Goal: Information Seeking & Learning: Learn about a topic

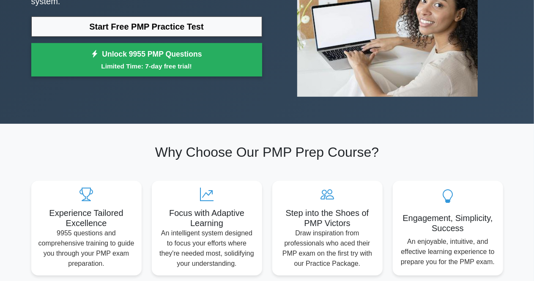
scroll to position [127, 0]
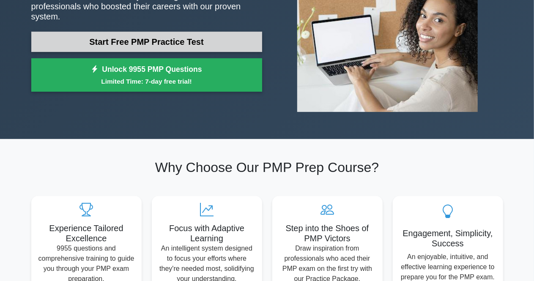
click at [159, 44] on link "Start Free PMP Practice Test" at bounding box center [146, 42] width 231 height 20
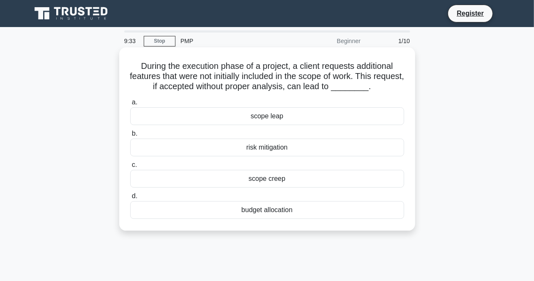
click at [266, 182] on div "scope creep" at bounding box center [267, 179] width 274 height 18
click at [130, 168] on input "c. scope creep" at bounding box center [130, 164] width 0 height 5
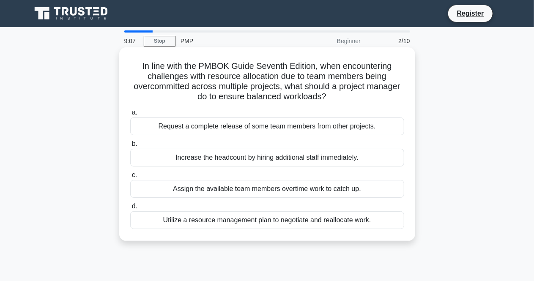
click at [334, 222] on div "Utilize a resource management plan to negotiate and reallocate work." at bounding box center [267, 220] width 274 height 18
click at [130, 209] on input "d. Utilize a resource management plan to negotiate and reallocate work." at bounding box center [130, 206] width 0 height 5
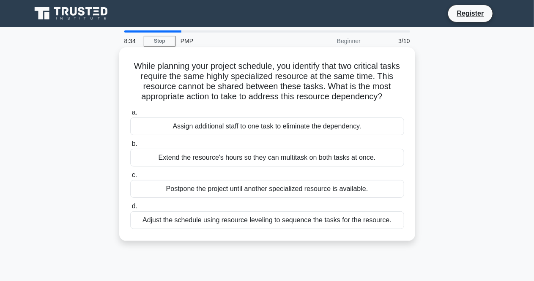
click at [348, 215] on div "Adjust the schedule using resource leveling to sequence the tasks for the resou…" at bounding box center [267, 220] width 274 height 18
click at [130, 209] on input "d. Adjust the schedule using resource leveling to sequence the tasks for the re…" at bounding box center [130, 206] width 0 height 5
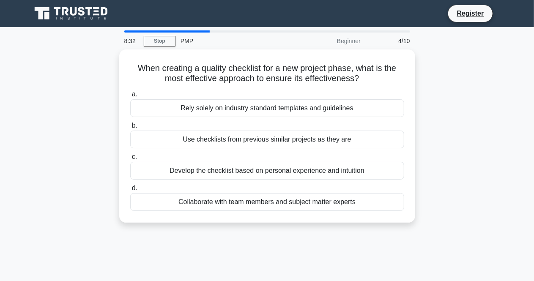
drag, startPoint x: 348, startPoint y: 215, endPoint x: 284, endPoint y: 230, distance: 65.8
click at [284, 230] on div "When creating a quality checklist for a new project phase, what is the most eff…" at bounding box center [267, 140] width 482 height 183
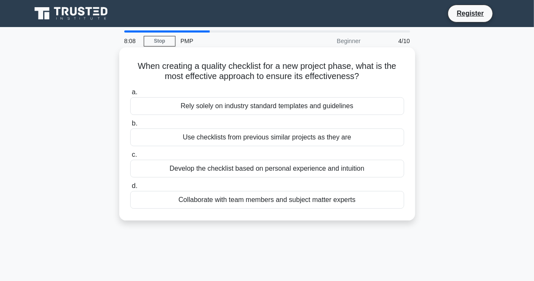
click at [207, 199] on div "Collaborate with team members and subject matter experts" at bounding box center [267, 200] width 274 height 18
click at [130, 189] on input "d. Collaborate with team members and subject matter experts" at bounding box center [130, 185] width 0 height 5
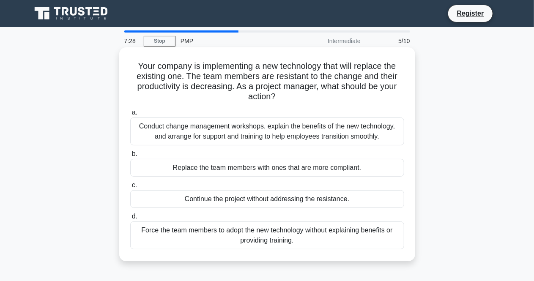
click at [275, 134] on div "Conduct change management workshops, explain the benefits of the new technology…" at bounding box center [267, 132] width 274 height 28
click at [130, 115] on input "a. Conduct change management workshops, explain the benefits of the new technol…" at bounding box center [130, 112] width 0 height 5
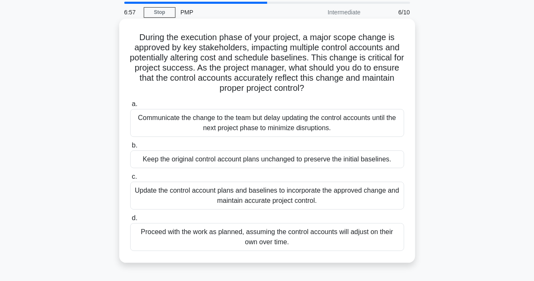
scroll to position [42, 0]
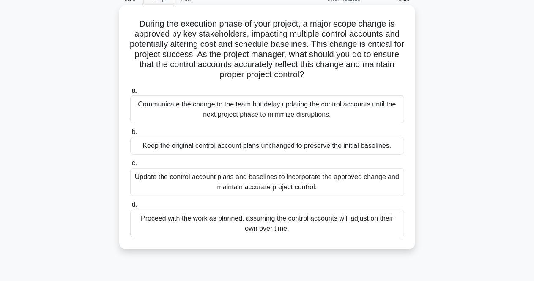
click at [238, 180] on div "Update the control account plans and baselines to incorporate the approved chan…" at bounding box center [267, 182] width 274 height 28
click at [130, 166] on input "c. Update the control account plans and baselines to incorporate the approved c…" at bounding box center [130, 163] width 0 height 5
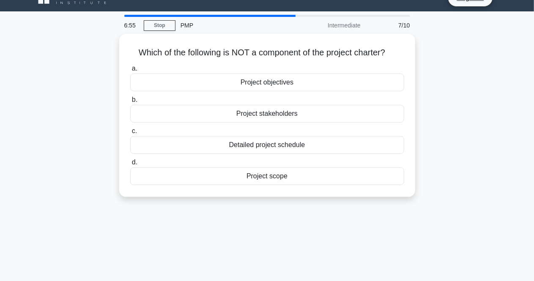
scroll to position [0, 0]
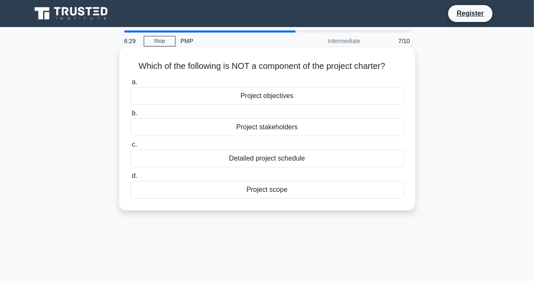
click at [246, 158] on div "Detailed project schedule" at bounding box center [267, 159] width 274 height 18
click at [130, 148] on input "c. Detailed project schedule" at bounding box center [130, 144] width 0 height 5
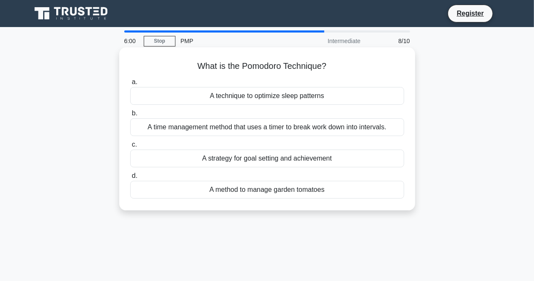
click at [344, 131] on div "A time management method that uses a timer to break work down into intervals." at bounding box center [267, 127] width 274 height 18
click at [130, 116] on input "b. A time management method that uses a timer to break work down into intervals." at bounding box center [130, 113] width 0 height 5
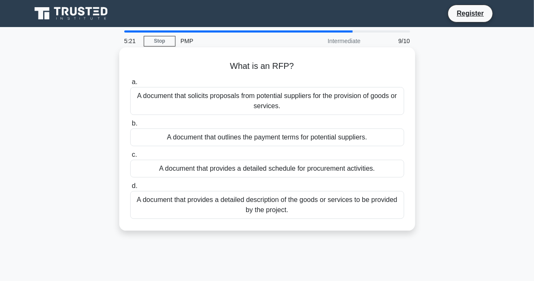
click at [318, 100] on div "A document that solicits proposals from potential suppliers for the provision o…" at bounding box center [267, 101] width 274 height 28
click at [130, 85] on input "a. A document that solicits proposals from potential suppliers for the provisio…" at bounding box center [130, 81] width 0 height 5
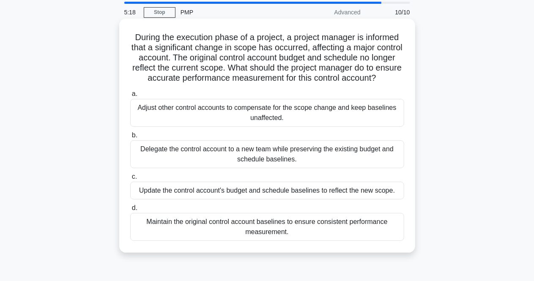
scroll to position [42, 0]
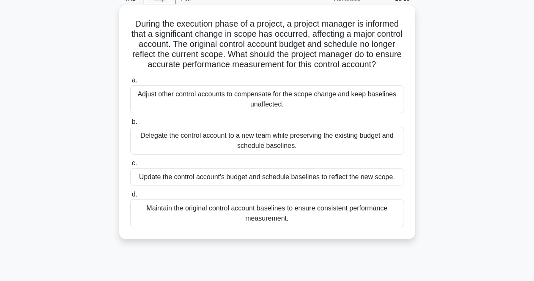
click at [284, 186] on div "Update the control account's budget and schedule baselines to reflect the new s…" at bounding box center [267, 177] width 274 height 18
click at [130, 166] on input "c. Update the control account's budget and schedule baselines to reflect the ne…" at bounding box center [130, 163] width 0 height 5
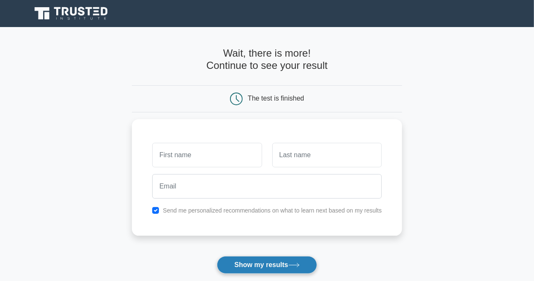
click at [253, 261] on button "Show my results" at bounding box center [267, 265] width 100 height 18
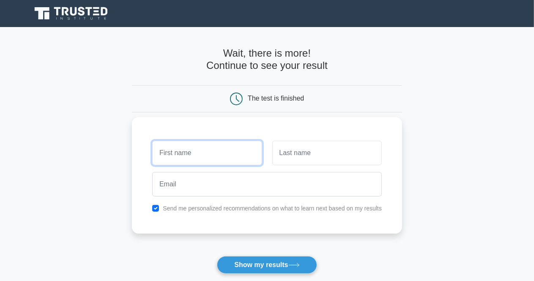
click at [216, 150] on input "text" at bounding box center [206, 153] width 109 height 25
type input "[PERSON_NAME]"
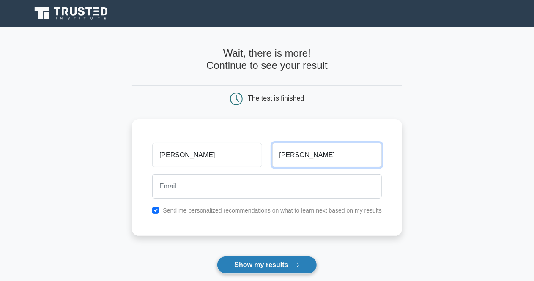
type input "[PERSON_NAME]"
click at [239, 262] on button "Show my results" at bounding box center [267, 265] width 100 height 18
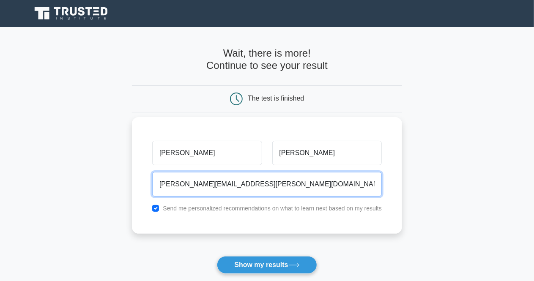
type input "claudio.liccardi@gmail.com"
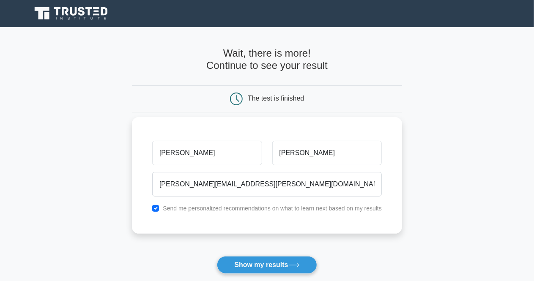
click at [249, 210] on label "Send me personalized recommendations on what to learn next based on my results" at bounding box center [272, 208] width 219 height 7
click at [159, 208] on input "checkbox" at bounding box center [155, 208] width 7 height 7
checkbox input "false"
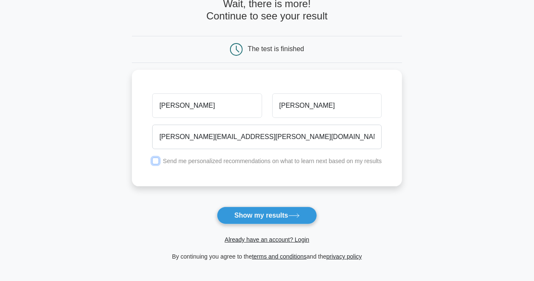
scroll to position [127, 0]
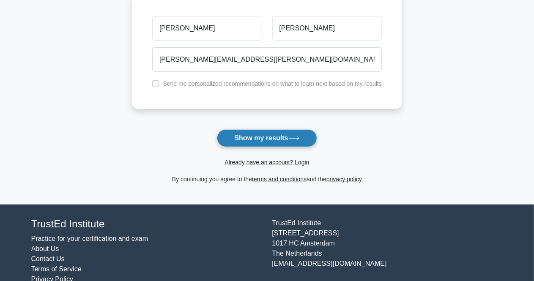
click at [265, 136] on button "Show my results" at bounding box center [267, 138] width 100 height 18
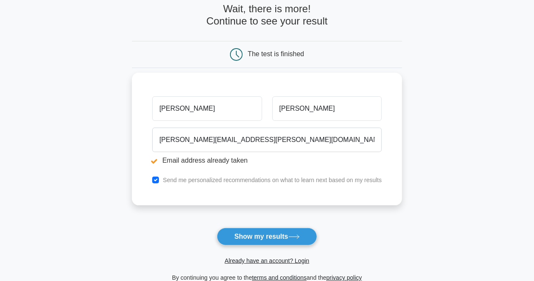
scroll to position [127, 0]
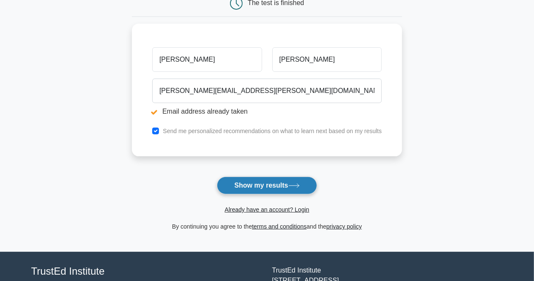
click at [284, 185] on button "Show my results" at bounding box center [267, 186] width 100 height 18
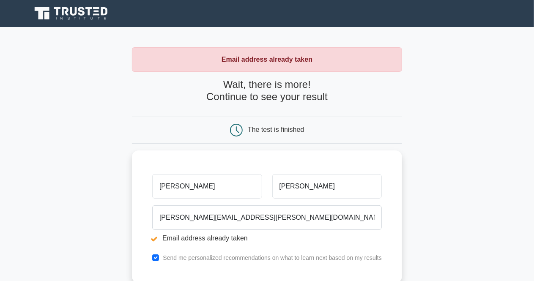
click at [69, 10] on icon at bounding box center [71, 13] width 81 height 16
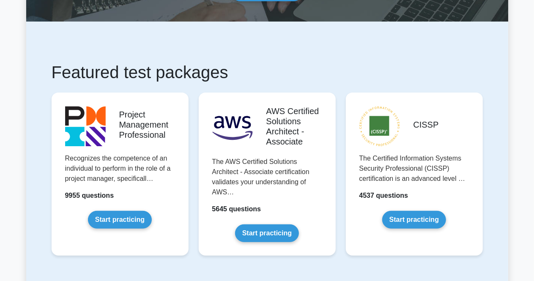
scroll to position [127, 0]
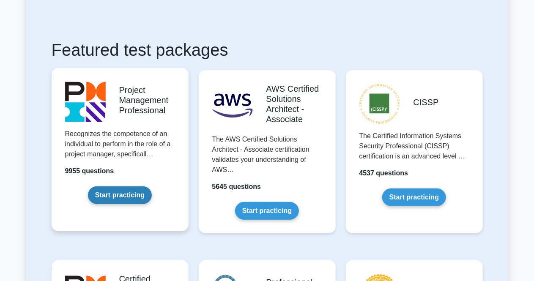
click at [127, 193] on link "Start practicing" at bounding box center [120, 195] width 64 height 18
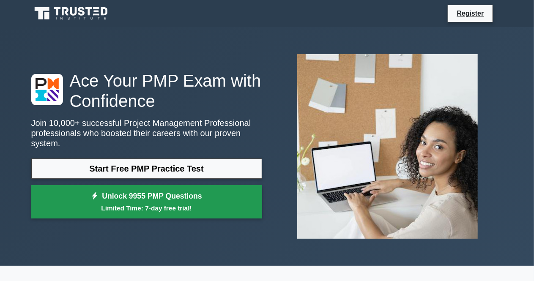
click at [142, 192] on link "Unlock 9955 PMP Questions Limited Time: 7-day free trial!" at bounding box center [146, 202] width 231 height 34
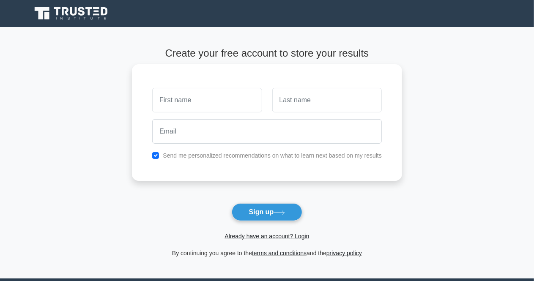
type input "C"
type input "[PERSON_NAME]"
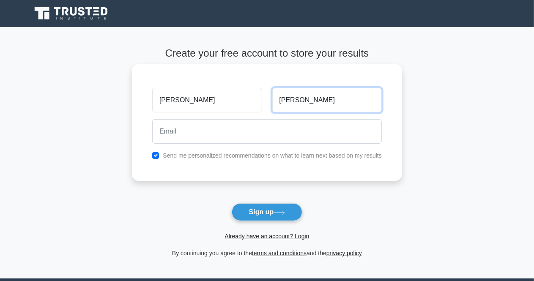
type input "Liccardi"
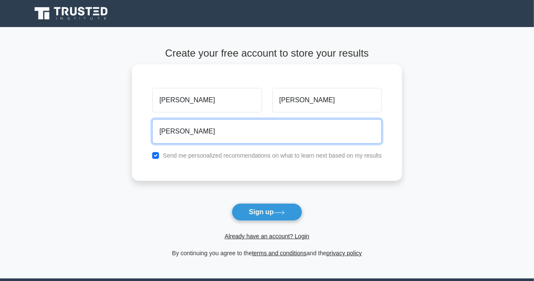
type input "claudio.liccardi@gmail.com"
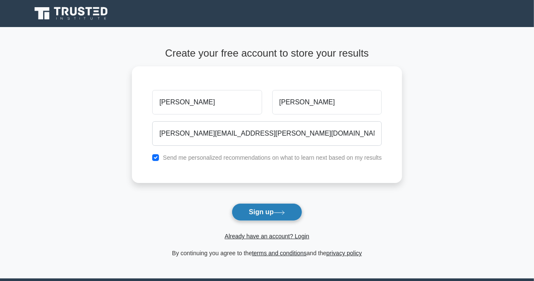
click at [255, 214] on button "Sign up" at bounding box center [267, 212] width 71 height 18
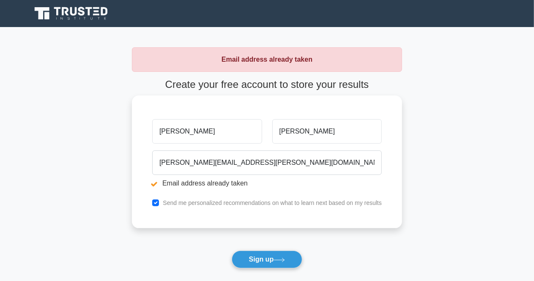
click at [189, 202] on label "Send me personalized recommendations on what to learn next based on my results" at bounding box center [272, 202] width 219 height 7
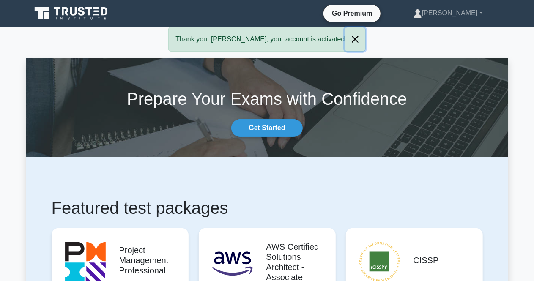
click at [345, 39] on button "Close" at bounding box center [355, 39] width 20 height 24
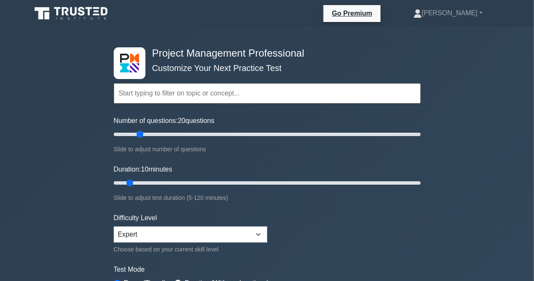
drag, startPoint x: 127, startPoint y: 134, endPoint x: 142, endPoint y: 134, distance: 14.8
type input "20"
click at [142, 134] on input "Number of questions: 20 questions" at bounding box center [267, 134] width 307 height 10
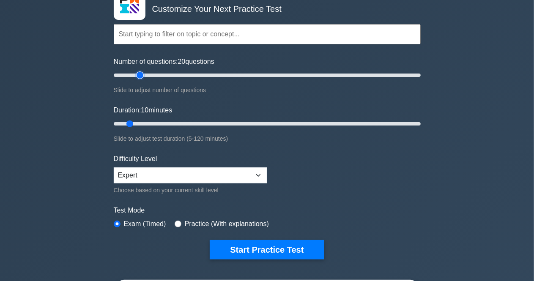
scroll to position [85, 0]
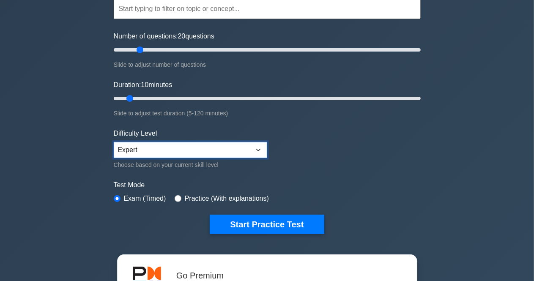
click at [260, 144] on select "Beginner Intermediate Expert" at bounding box center [190, 150] width 153 height 16
click at [114, 142] on select "Beginner Intermediate Expert" at bounding box center [190, 150] width 153 height 16
drag, startPoint x: 129, startPoint y: 96, endPoint x: 157, endPoint y: 97, distance: 28.3
type input "20"
click at [157, 97] on input "Duration: 20 minutes" at bounding box center [267, 98] width 307 height 10
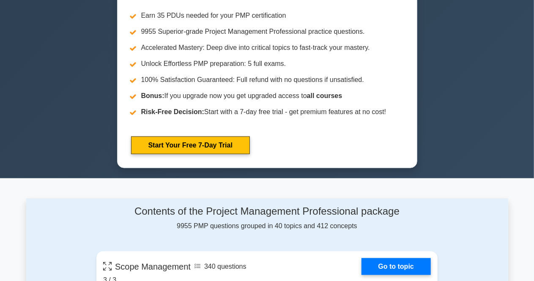
scroll to position [169, 0]
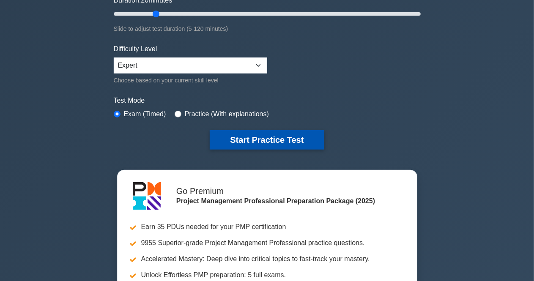
click at [283, 143] on button "Start Practice Test" at bounding box center [267, 139] width 114 height 19
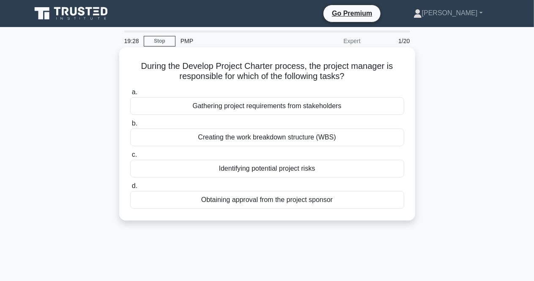
click at [256, 169] on div "Identifying potential project risks" at bounding box center [267, 169] width 274 height 18
click at [130, 158] on input "c. Identifying potential project risks" at bounding box center [130, 154] width 0 height 5
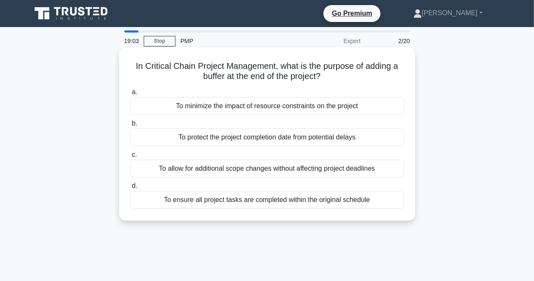
click at [266, 139] on div "To protect the project completion date from potential delays" at bounding box center [267, 137] width 274 height 18
click at [130, 126] on input "b. To protect the project completion date from potential delays" at bounding box center [130, 123] width 0 height 5
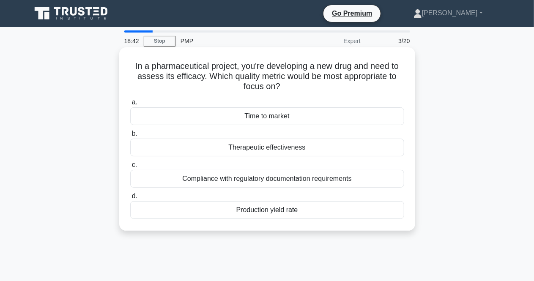
click at [298, 147] on div "Therapeutic effectiveness" at bounding box center [267, 148] width 274 height 18
click at [130, 137] on input "b. Therapeutic effectiveness" at bounding box center [130, 133] width 0 height 5
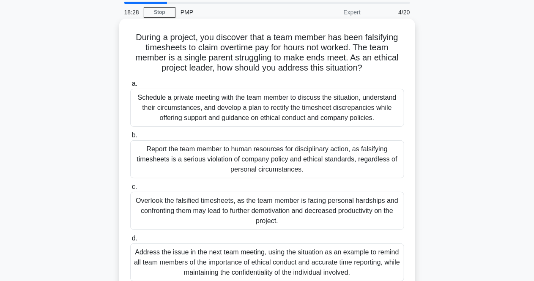
scroll to position [42, 0]
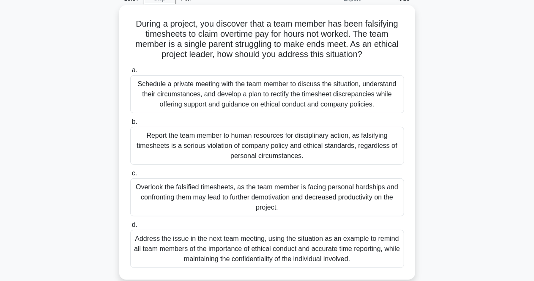
click at [246, 148] on div "Report the team member to human resources for disciplinary action, as falsifyin…" at bounding box center [267, 146] width 274 height 38
click at [130, 125] on input "b. Report the team member to human resources for disciplinary action, as falsif…" at bounding box center [130, 121] width 0 height 5
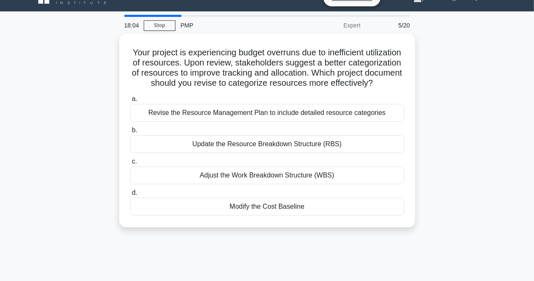
scroll to position [0, 0]
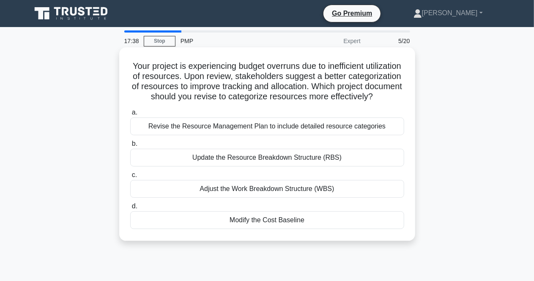
click at [249, 167] on div "Update the Resource Breakdown Structure (RBS)" at bounding box center [267, 158] width 274 height 18
click at [130, 147] on input "b. Update the Resource Breakdown Structure (RBS)" at bounding box center [130, 143] width 0 height 5
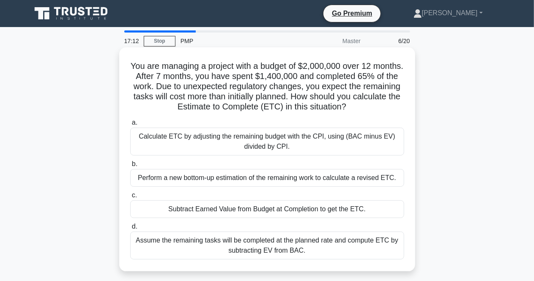
click at [276, 179] on div "Perform a new bottom-up estimation of the remaining work to calculate a revised…" at bounding box center [267, 178] width 274 height 18
click at [130, 167] on input "b. Perform a new bottom-up estimation of the remaining work to calculate a revi…" at bounding box center [130, 163] width 0 height 5
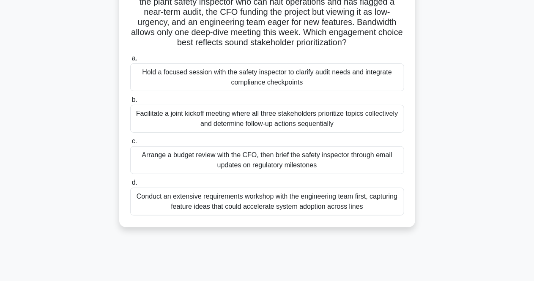
scroll to position [42, 0]
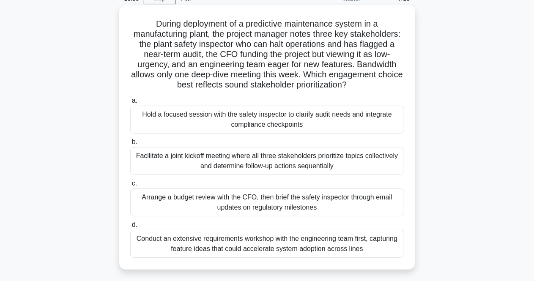
click at [267, 164] on div "Facilitate a joint kickoff meeting where all three stakeholders prioritize topi…" at bounding box center [267, 161] width 274 height 28
click at [130, 145] on input "b. Facilitate a joint kickoff meeting where all three stakeholders prioritize t…" at bounding box center [130, 141] width 0 height 5
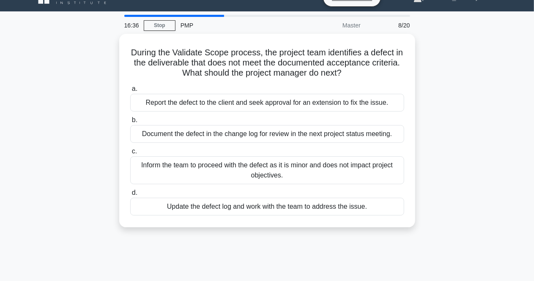
scroll to position [0, 0]
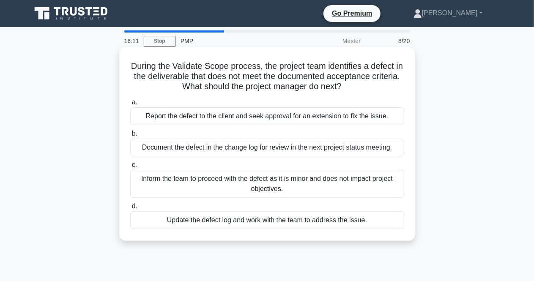
click at [205, 221] on div "Update the defect log and work with the team to address the issue." at bounding box center [267, 220] width 274 height 18
click at [130, 209] on input "d. Update the defect log and work with the team to address the issue." at bounding box center [130, 206] width 0 height 5
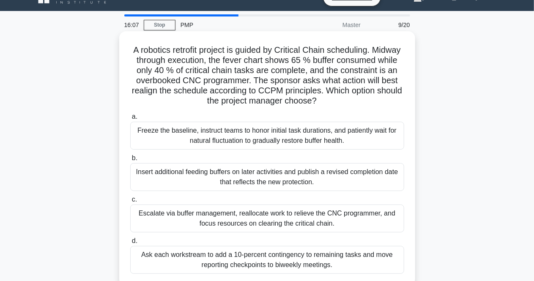
scroll to position [42, 0]
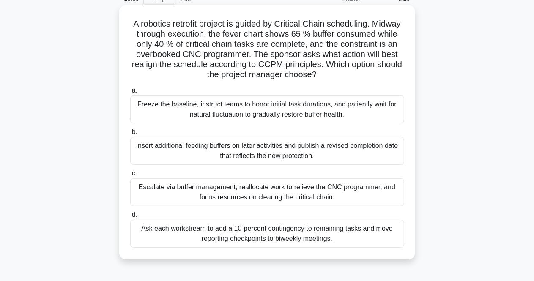
click at [221, 192] on div "Escalate via buffer management, reallocate work to relieve the CNC programmer, …" at bounding box center [267, 192] width 274 height 28
click at [130, 176] on input "c. Escalate via buffer management, reallocate work to relieve the CNC programme…" at bounding box center [130, 173] width 0 height 5
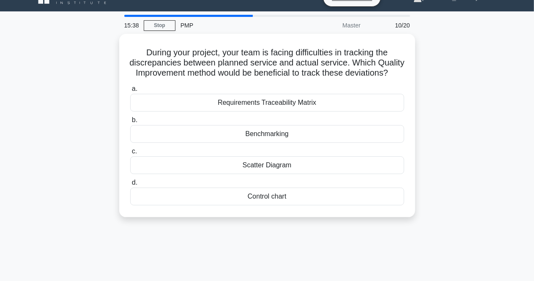
scroll to position [0, 0]
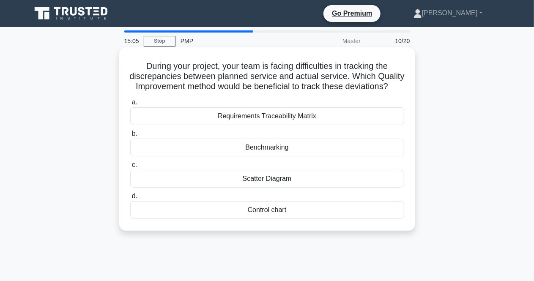
click at [279, 219] on div "Control chart" at bounding box center [267, 210] width 274 height 18
click at [130, 199] on input "d. Control chart" at bounding box center [130, 196] width 0 height 5
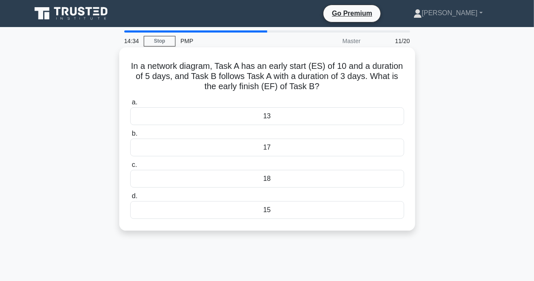
click at [276, 180] on div "18" at bounding box center [267, 179] width 274 height 18
click at [130, 168] on input "c. 18" at bounding box center [130, 164] width 0 height 5
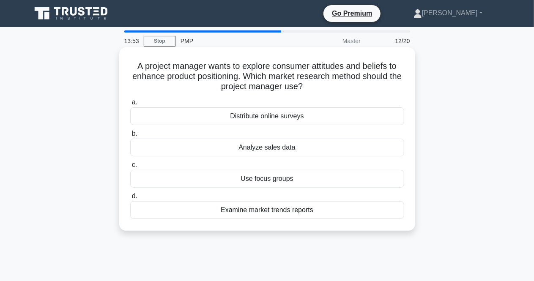
click at [279, 181] on div "Use focus groups" at bounding box center [267, 179] width 274 height 18
click at [130, 168] on input "c. Use focus groups" at bounding box center [130, 164] width 0 height 5
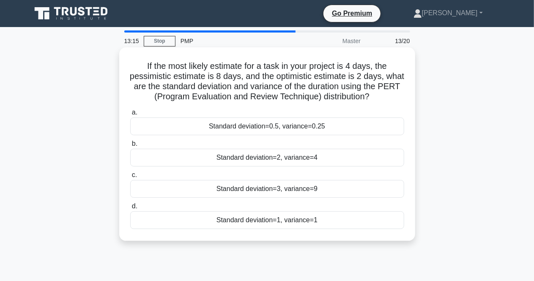
click at [257, 221] on div "Standard deviation=1, variance=1" at bounding box center [267, 220] width 274 height 18
click at [130, 209] on input "d. Standard deviation=1, variance=1" at bounding box center [130, 206] width 0 height 5
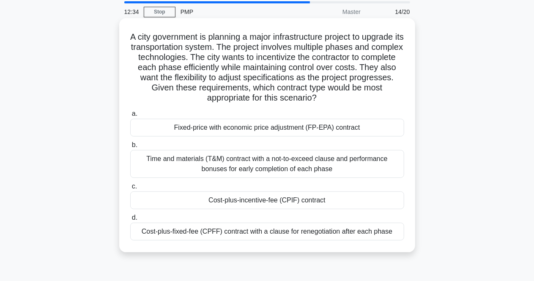
scroll to position [42, 0]
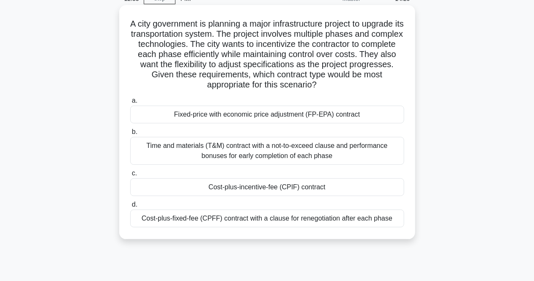
click at [256, 186] on div "Cost-plus-incentive-fee (CPIF) contract" at bounding box center [267, 187] width 274 height 18
click at [130, 176] on input "c. Cost-plus-incentive-fee (CPIF) contract" at bounding box center [130, 173] width 0 height 5
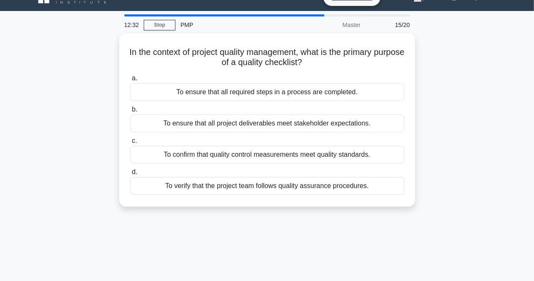
scroll to position [0, 0]
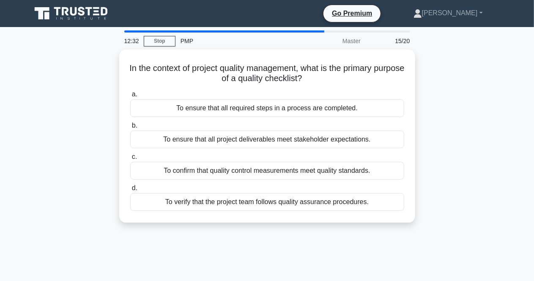
drag, startPoint x: 256, startPoint y: 186, endPoint x: 59, endPoint y: 99, distance: 215.7
click at [59, 99] on div "In the context of project quality management, what is the primary purpose of a …" at bounding box center [267, 140] width 482 height 183
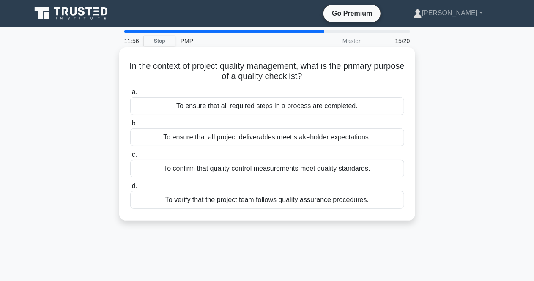
click at [283, 101] on div "To ensure that all required steps in a process are completed." at bounding box center [267, 106] width 274 height 18
click at [130, 95] on input "a. To ensure that all required steps in a process are completed." at bounding box center [130, 92] width 0 height 5
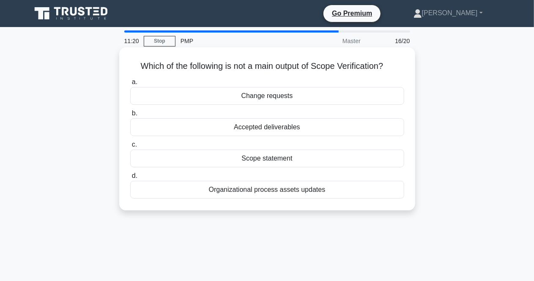
drag, startPoint x: 278, startPoint y: 164, endPoint x: 262, endPoint y: 160, distance: 16.0
click at [262, 160] on div "Scope statement" at bounding box center [267, 159] width 274 height 18
click at [130, 148] on input "c. Scope statement" at bounding box center [130, 144] width 0 height 5
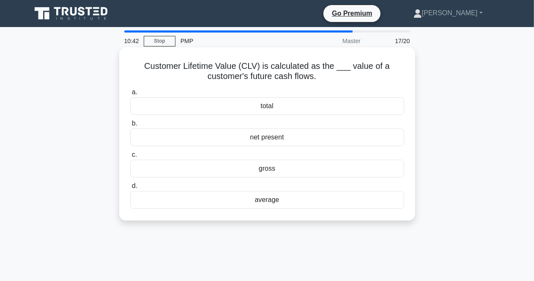
click at [230, 137] on div "net present" at bounding box center [267, 137] width 274 height 18
click at [130, 126] on input "b. net present" at bounding box center [130, 123] width 0 height 5
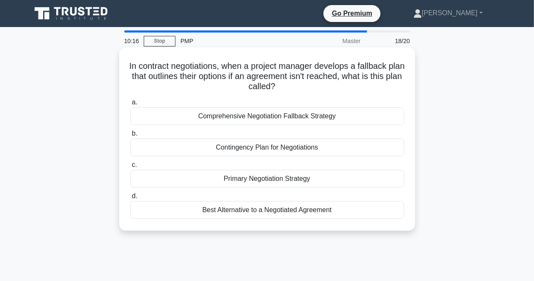
click at [238, 212] on div "Best Alternative to a Negotiated Agreement" at bounding box center [267, 210] width 274 height 18
click at [130, 199] on input "d. Best Alternative to a Negotiated Agreement" at bounding box center [130, 196] width 0 height 5
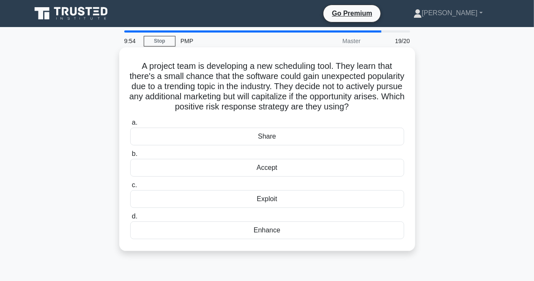
click at [258, 177] on div "Accept" at bounding box center [267, 168] width 274 height 18
click at [130, 157] on input "b. Accept" at bounding box center [130, 153] width 0 height 5
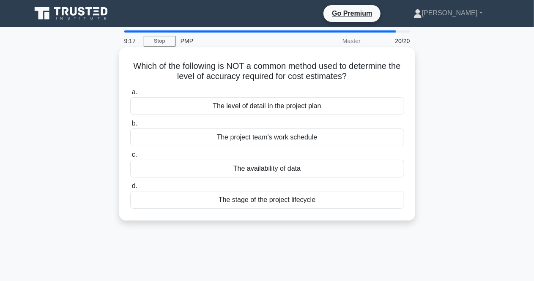
click at [265, 140] on div "The project team's work schedule" at bounding box center [267, 137] width 274 height 18
click at [130, 126] on input "b. The project team's work schedule" at bounding box center [130, 123] width 0 height 5
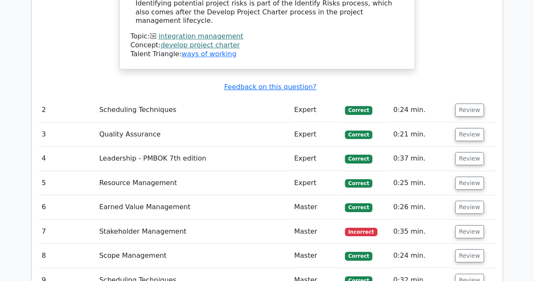
scroll to position [1353, 0]
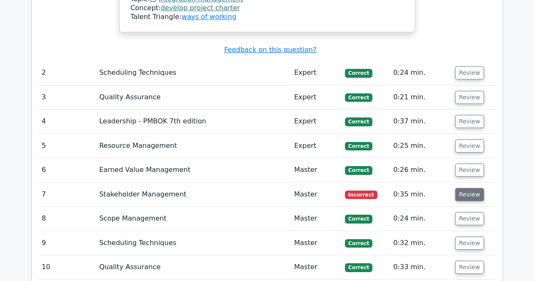
click at [460, 188] on button "Review" at bounding box center [469, 194] width 29 height 13
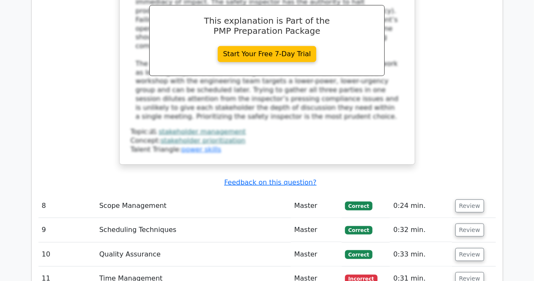
scroll to position [1938, 0]
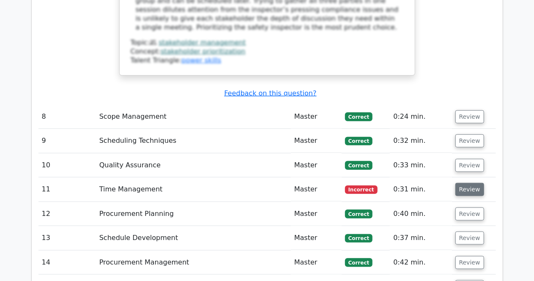
click at [461, 183] on button "Review" at bounding box center [469, 189] width 29 height 13
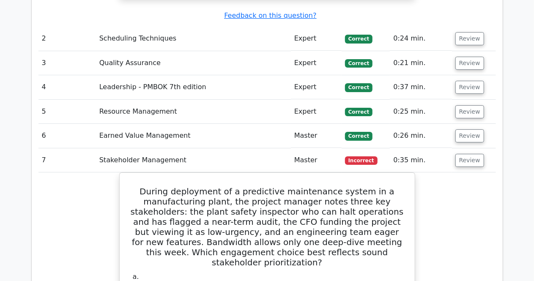
scroll to position [1383, 0]
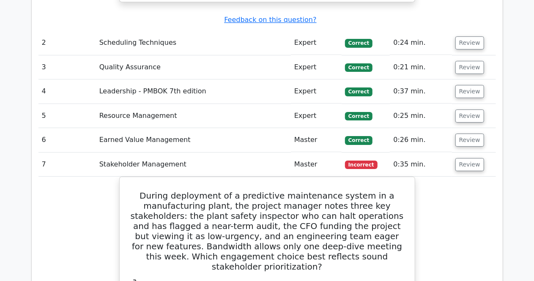
click at [428, 153] on td "0:35 min." at bounding box center [421, 165] width 62 height 24
click at [361, 136] on span "Correct" at bounding box center [358, 140] width 27 height 8
click at [149, 128] on td "Earned Value Management" at bounding box center [193, 140] width 195 height 24
click at [123, 153] on td "Stakeholder Management" at bounding box center [193, 165] width 195 height 24
click at [43, 153] on td "7" at bounding box center [66, 165] width 57 height 24
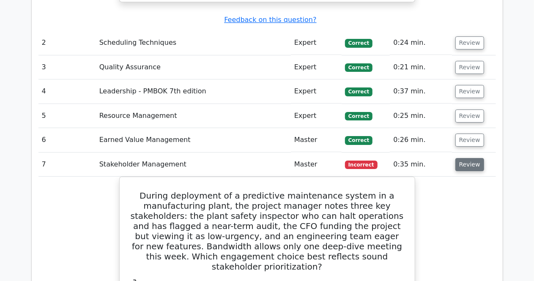
click at [464, 158] on button "Review" at bounding box center [469, 164] width 29 height 13
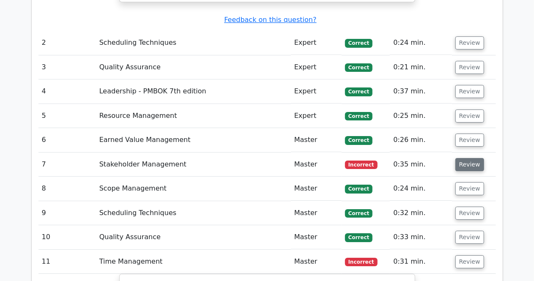
click at [464, 158] on button "Review" at bounding box center [469, 164] width 29 height 13
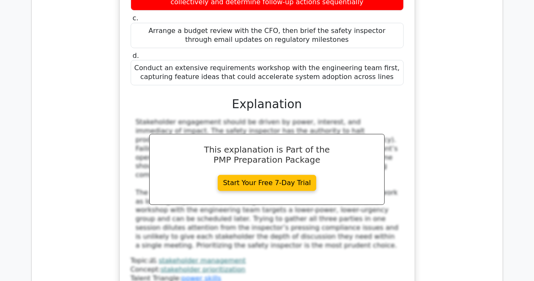
scroll to position [1636, 0]
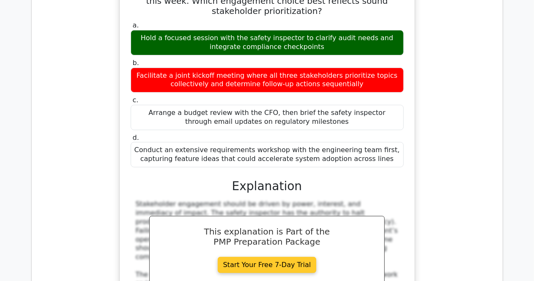
click at [293, 257] on link "Start Your Free 7-Day Trial" at bounding box center [267, 265] width 99 height 16
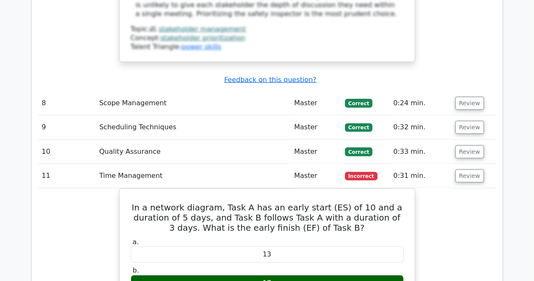
scroll to position [1932, 0]
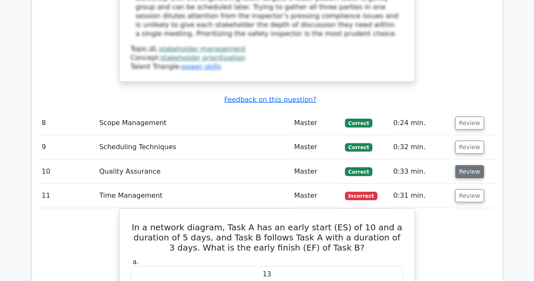
click at [470, 165] on button "Review" at bounding box center [469, 171] width 29 height 13
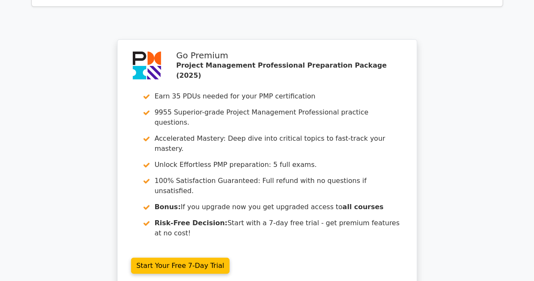
scroll to position [3309, 0]
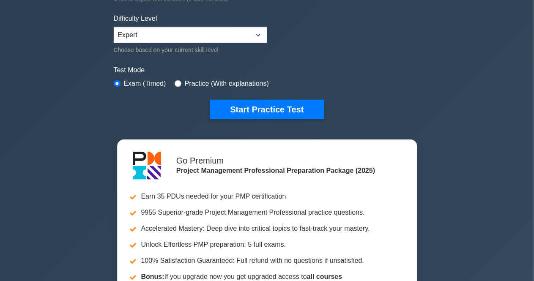
scroll to position [211, 0]
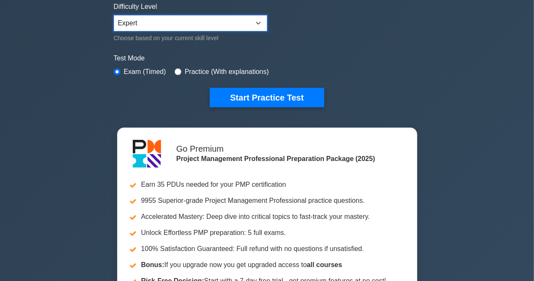
click at [260, 23] on select "Beginner Intermediate Expert" at bounding box center [190, 23] width 153 height 16
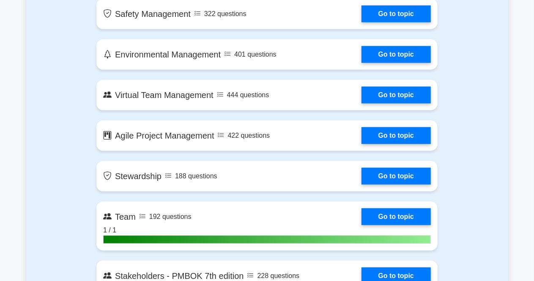
scroll to position [2071, 0]
